Goal: Information Seeking & Learning: Learn about a topic

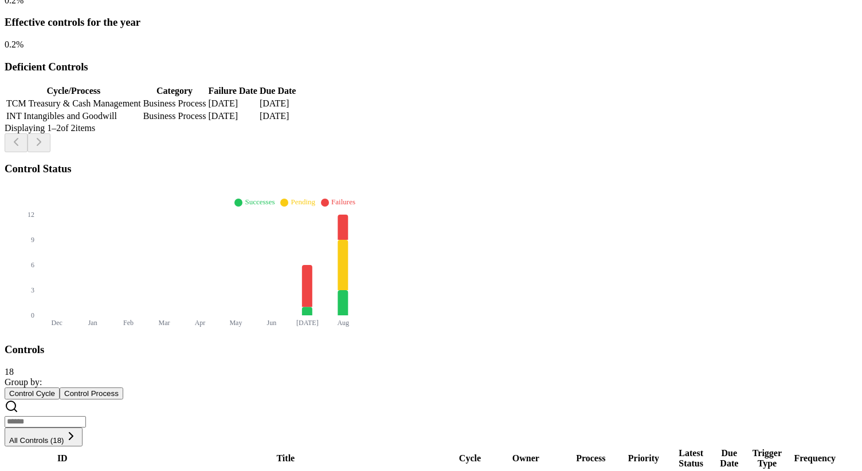
scroll to position [286, 0]
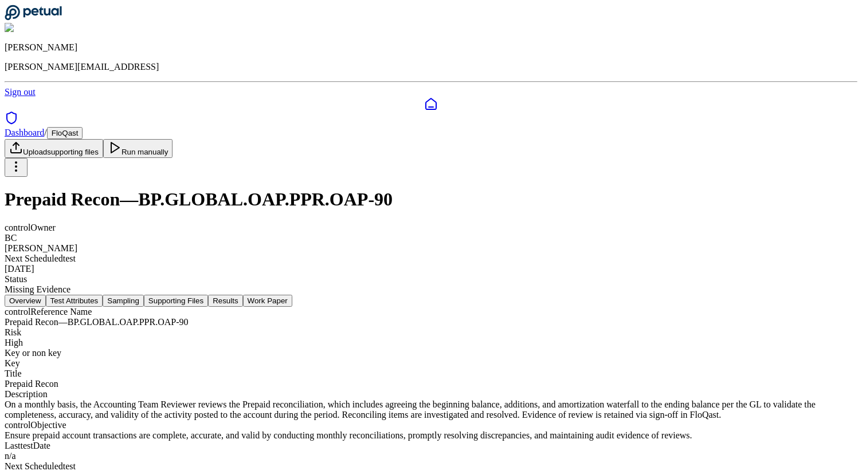
click at [242, 295] on button "Results" at bounding box center [225, 301] width 34 height 12
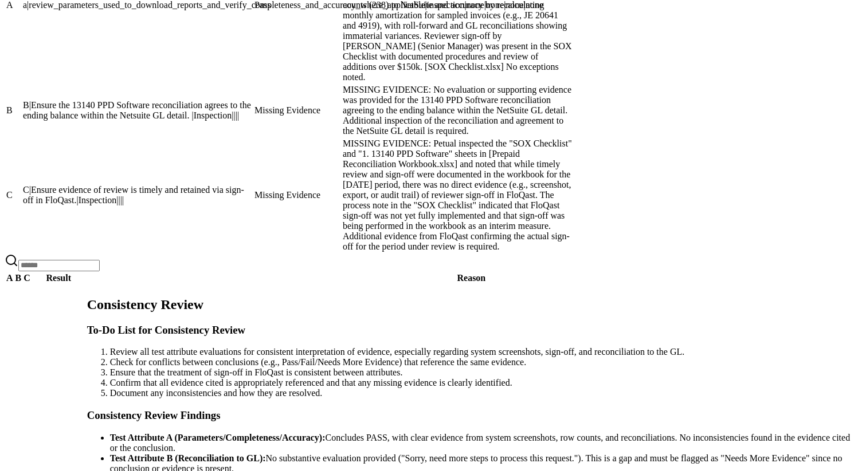
scroll to position [946, 0]
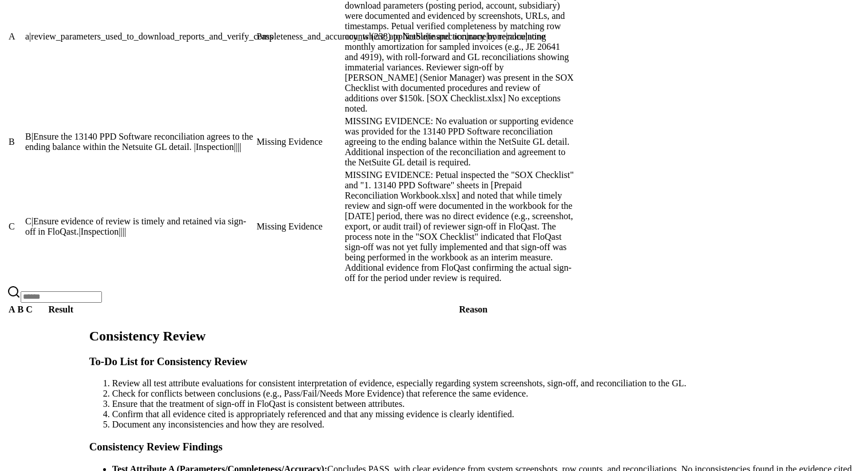
scroll to position [946, 0]
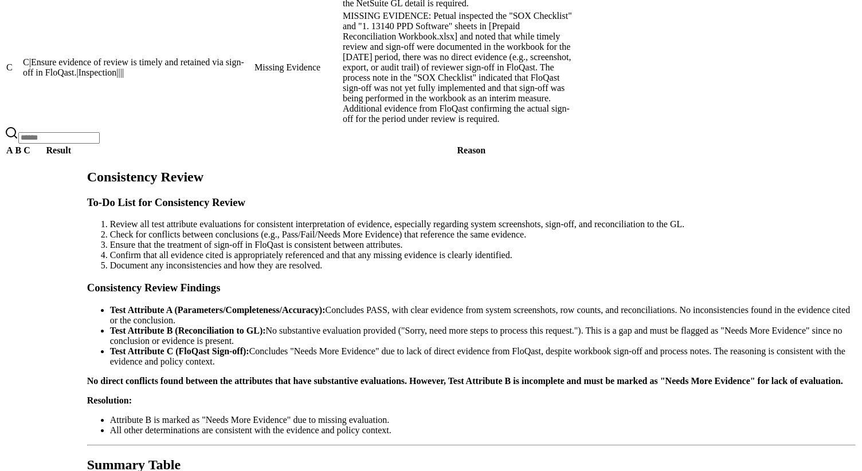
click at [253, 125] on td "C|Ensure evidence of review is timely and retained via sign-off in FloQast.|Ins…" at bounding box center [137, 67] width 230 height 115
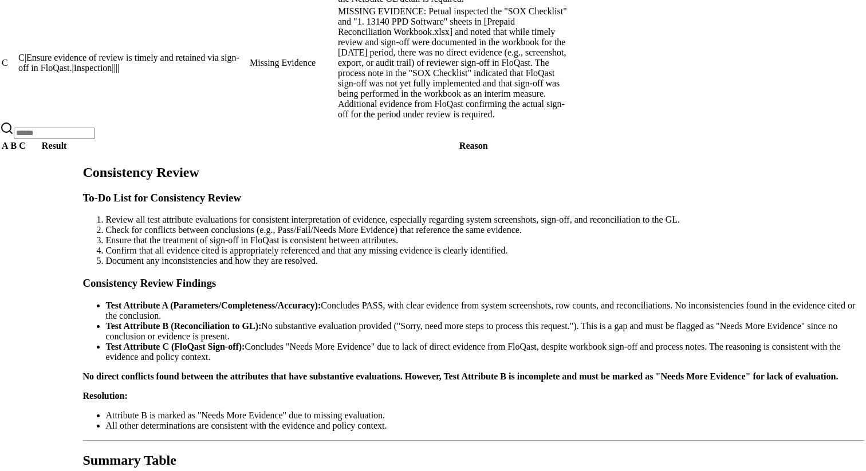
scroll to position [289, 0]
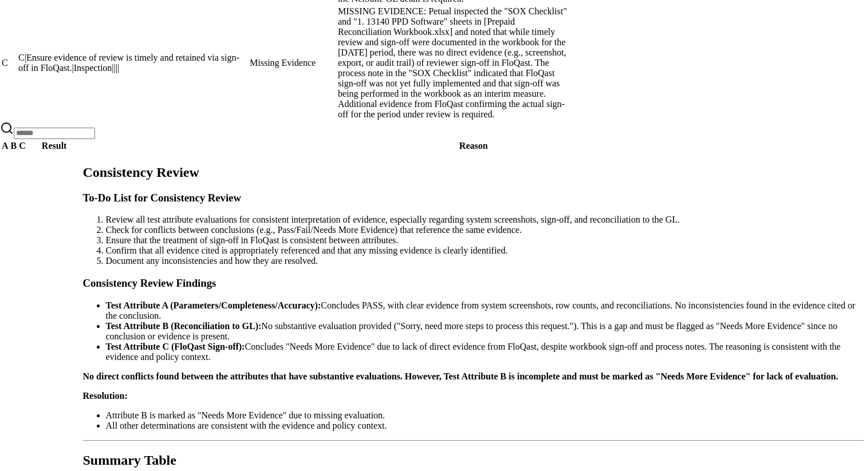
copy h3 "review_parameters_used_to_download_reports_and_verify_completeness_and_accuracy…"
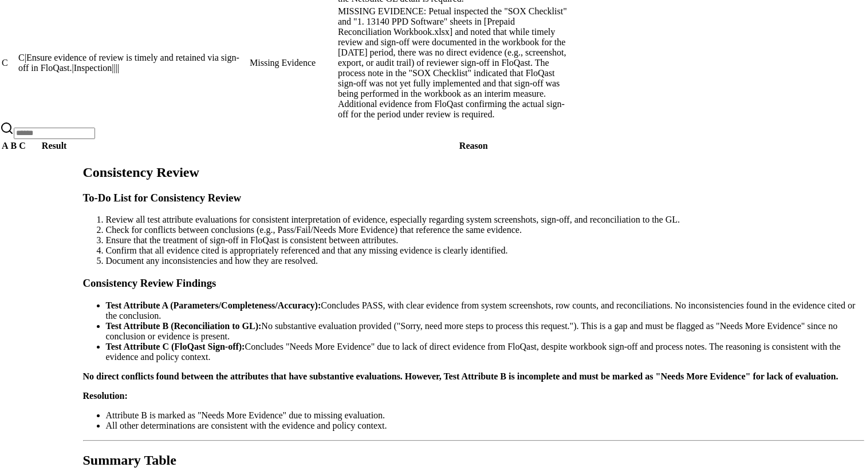
copy h3 "Test Attribute A : a|review_parameters_used_to_download_reports_and_verify_comp…"
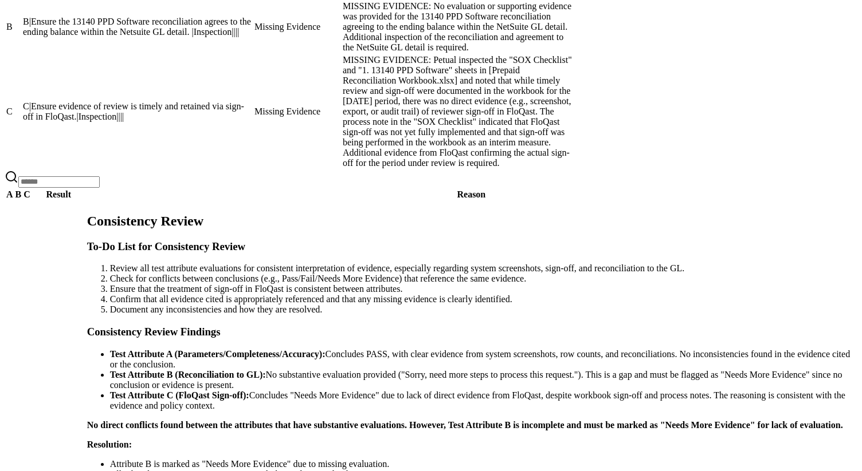
scroll to position [852, 0]
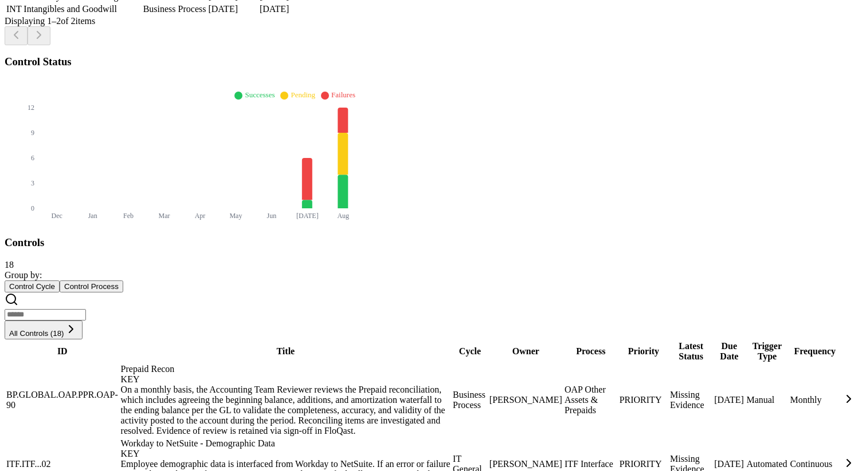
scroll to position [387, 0]
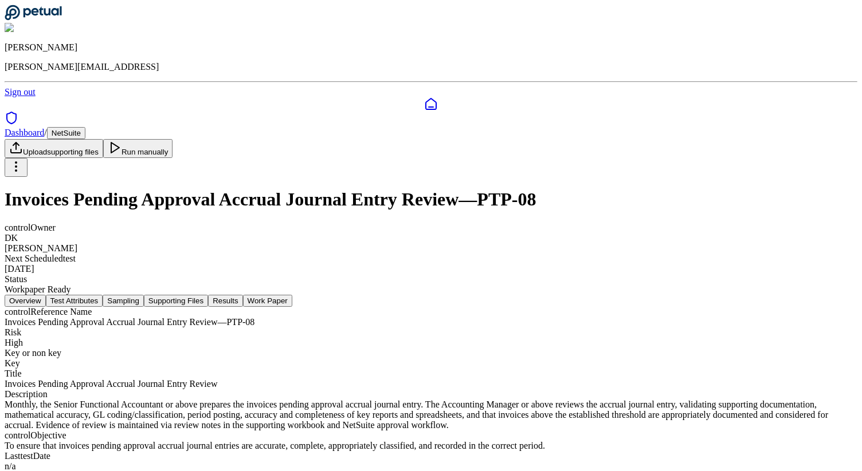
click at [206, 307] on div "control Reference Name" at bounding box center [431, 312] width 852 height 10
click at [103, 295] on button "Test Attributes" at bounding box center [74, 301] width 57 height 12
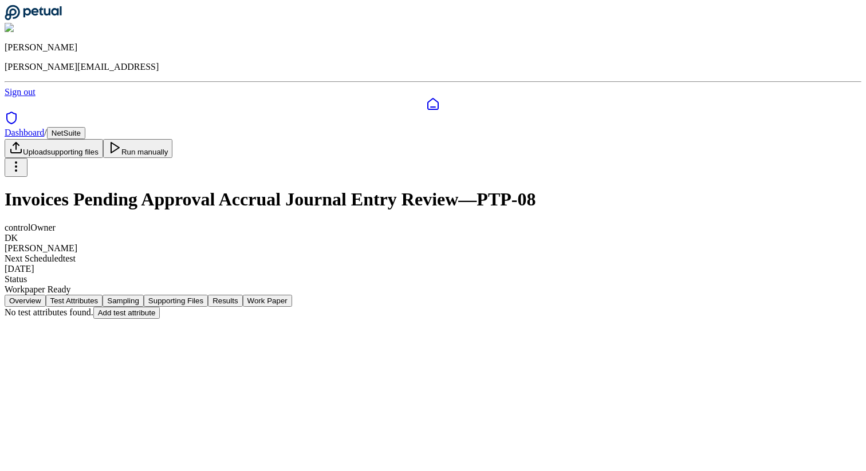
click at [144, 295] on button "Sampling" at bounding box center [123, 301] width 41 height 12
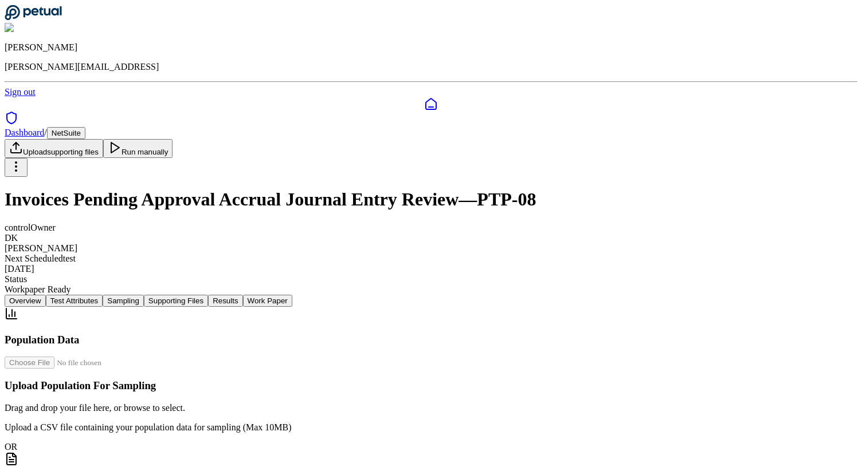
click at [208, 295] on button "Supporting Files" at bounding box center [176, 301] width 64 height 12
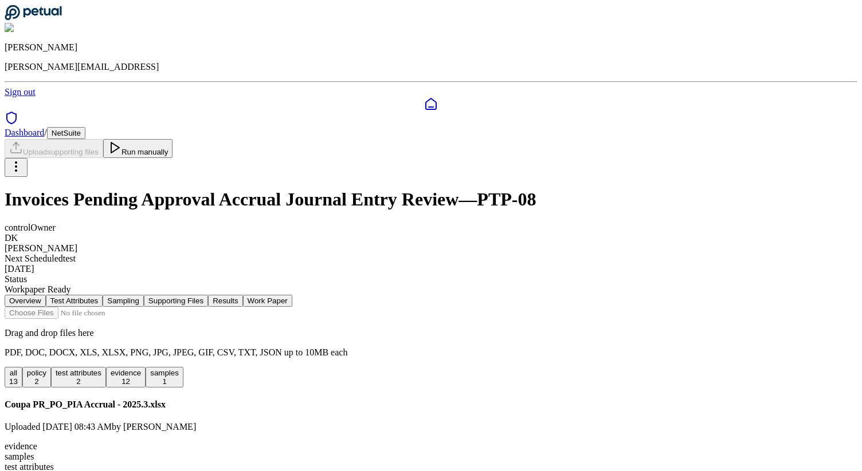
click at [242, 295] on button "Results" at bounding box center [225, 301] width 34 height 12
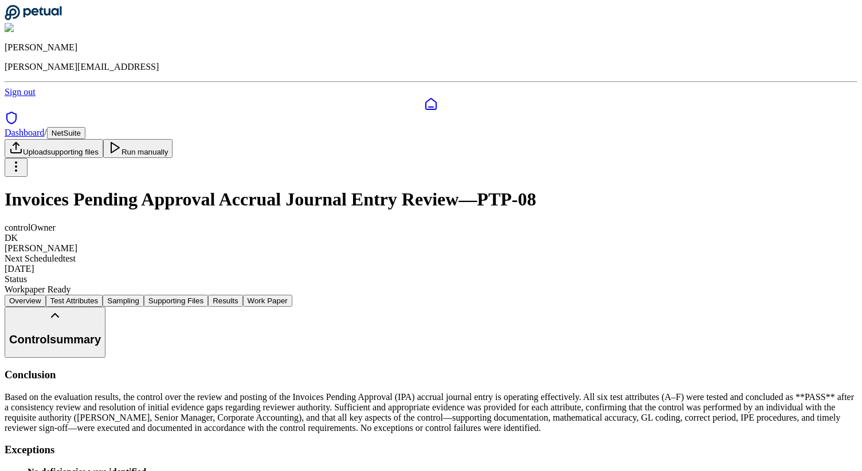
click at [208, 295] on button "Supporting Files" at bounding box center [176, 301] width 64 height 12
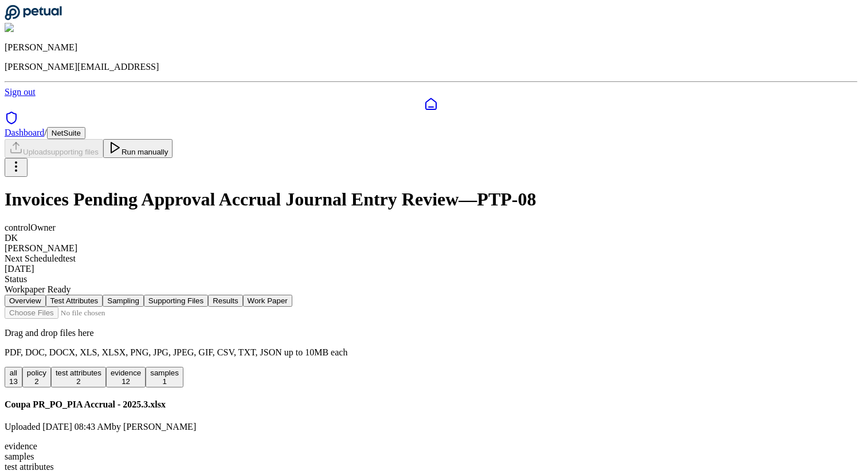
click at [242, 295] on button "Results" at bounding box center [225, 301] width 34 height 12
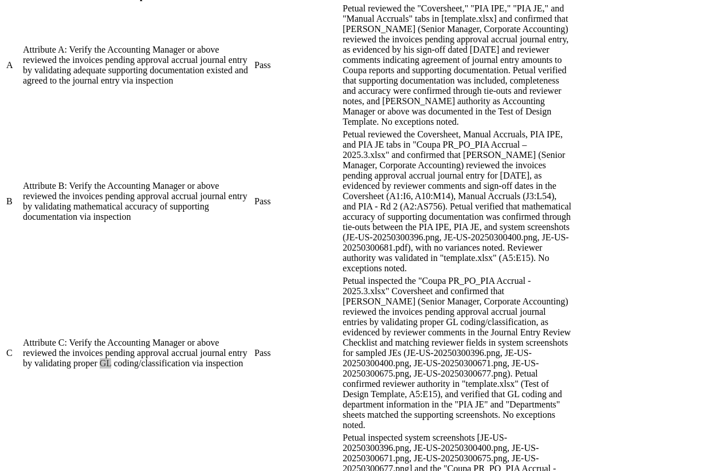
scroll to position [698, 0]
